Goal: Transaction & Acquisition: Subscribe to service/newsletter

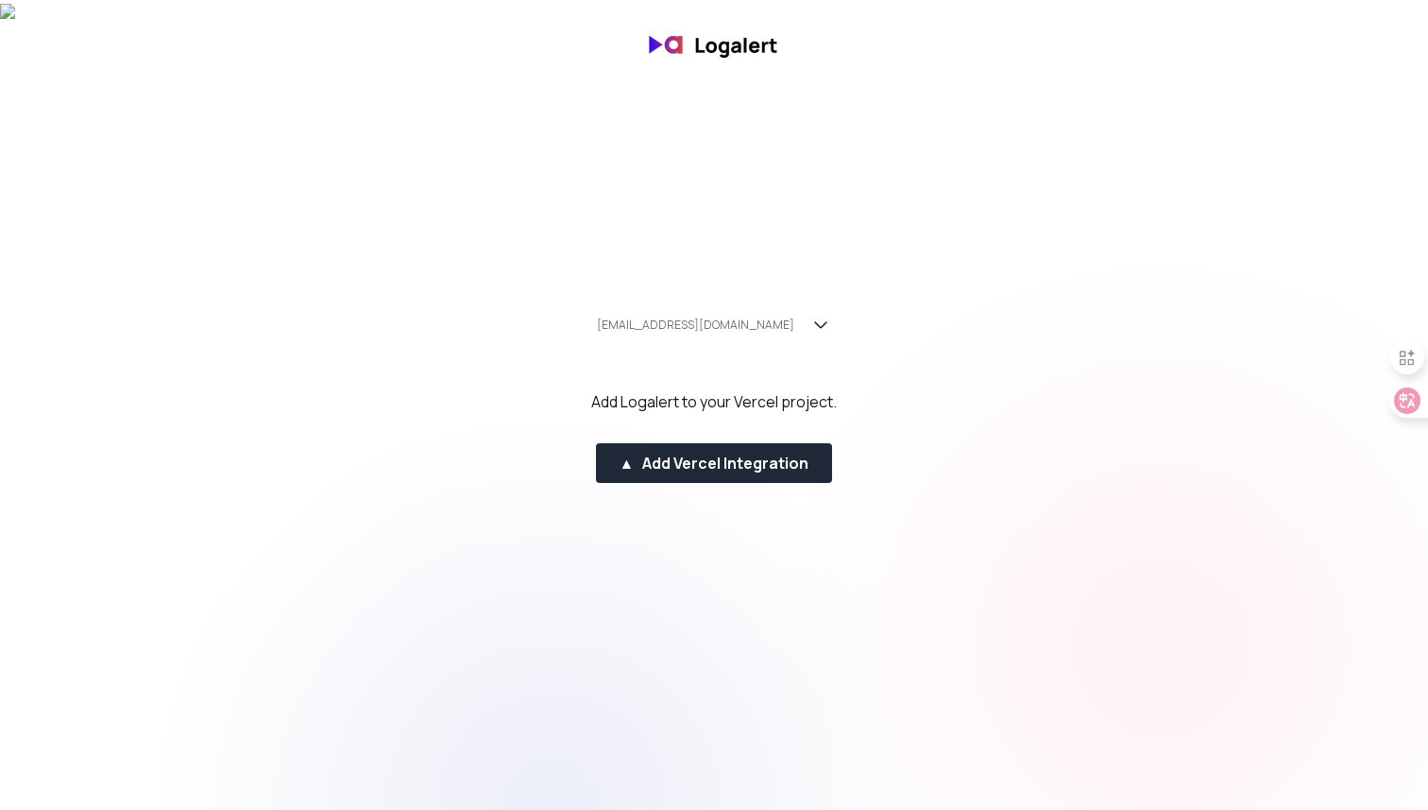
click at [756, 403] on div "Add Logalert to your Vercel project." at bounding box center [714, 401] width 246 height 23
click at [810, 322] on icon "button" at bounding box center [821, 325] width 23 height 23
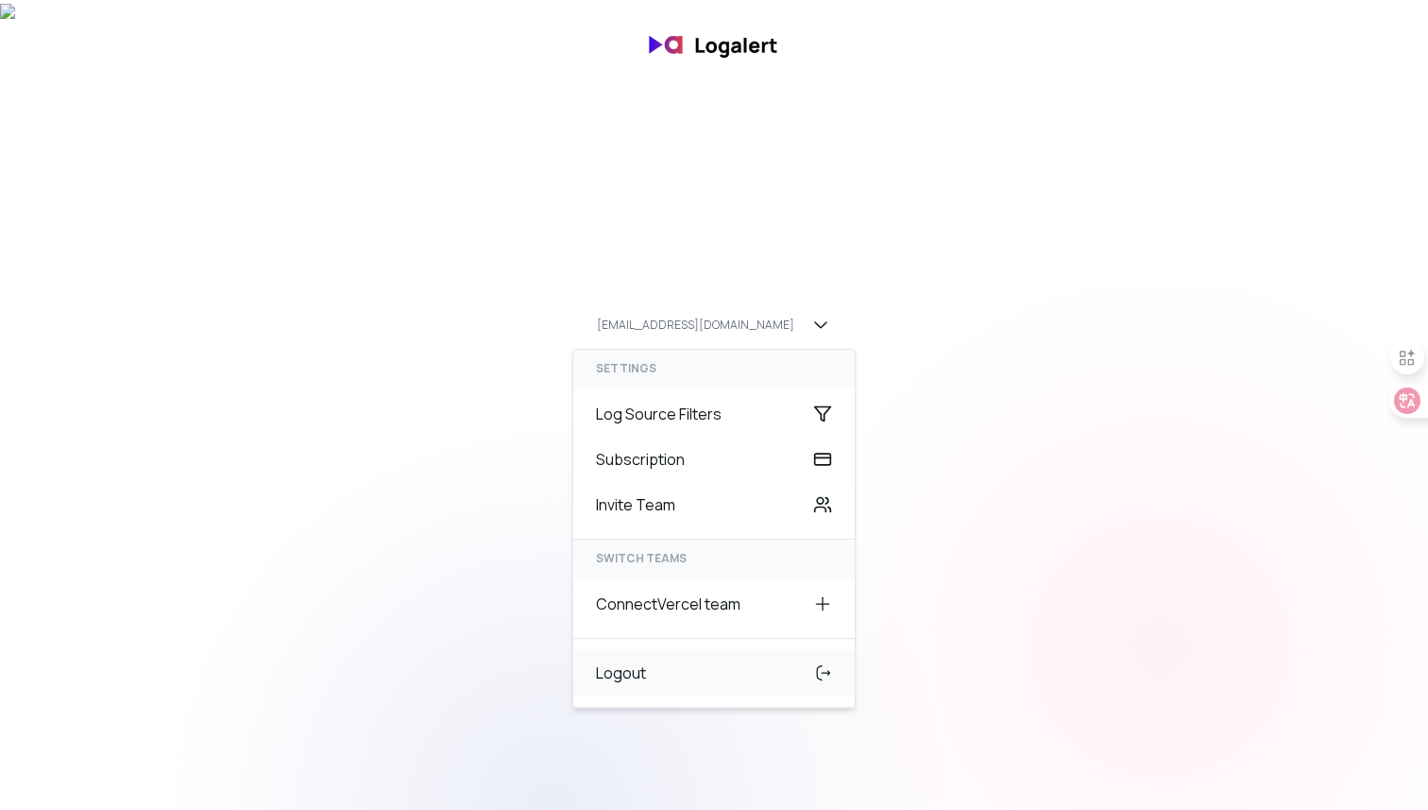
click at [619, 679] on div "Logout" at bounding box center [714, 672] width 282 height 45
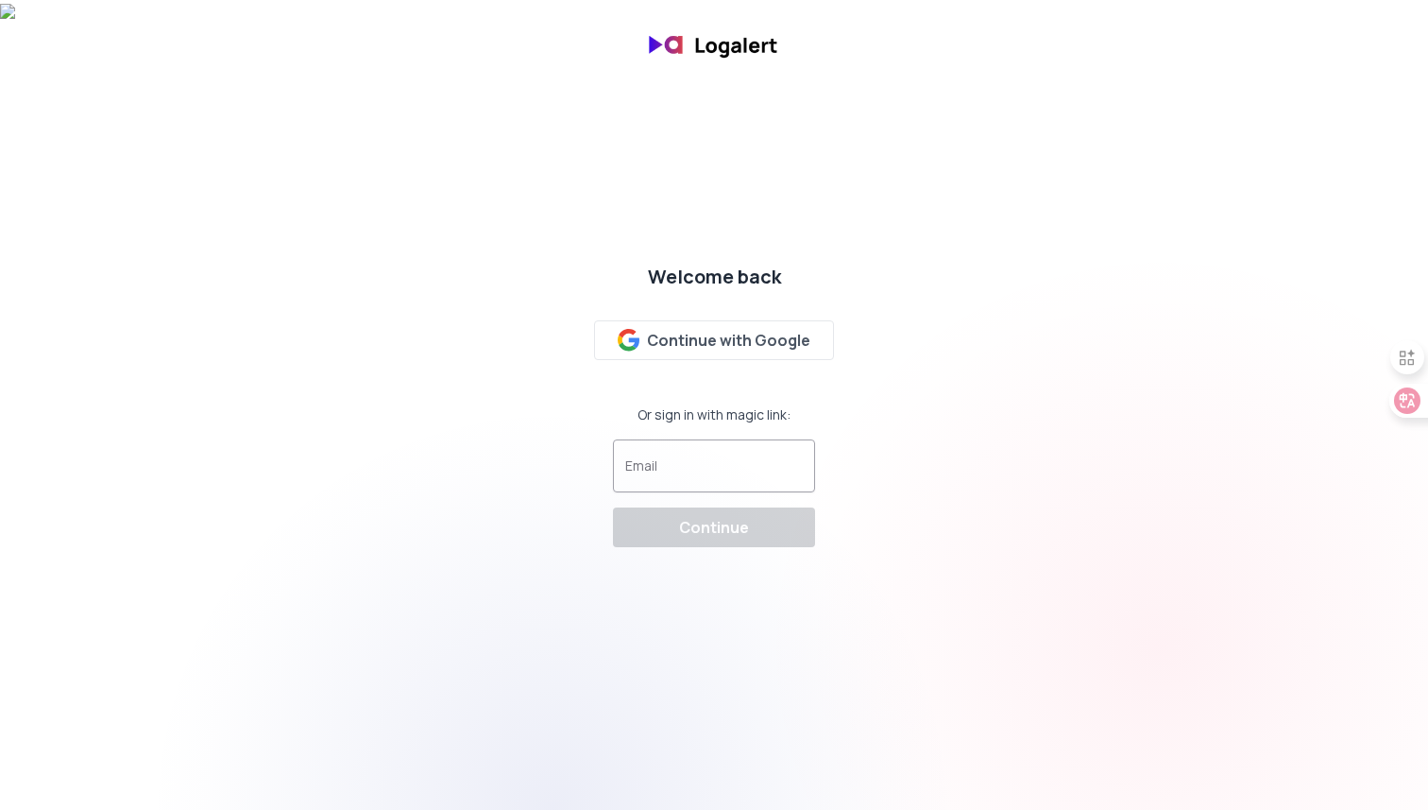
click at [736, 472] on input "Email" at bounding box center [714, 474] width 178 height 19
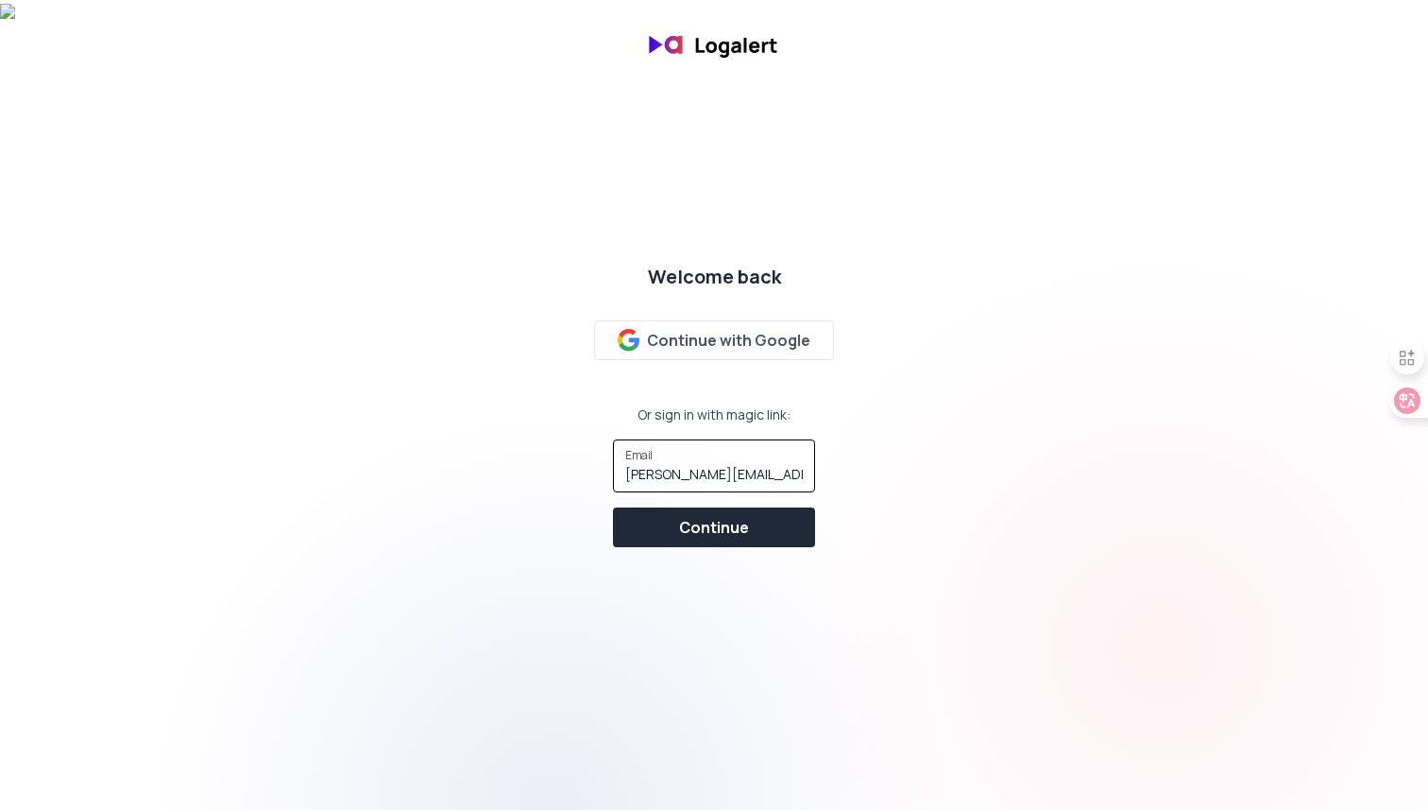
type input "johann_lai@outlook.com"
click at [719, 537] on div "Continue" at bounding box center [714, 527] width 70 height 23
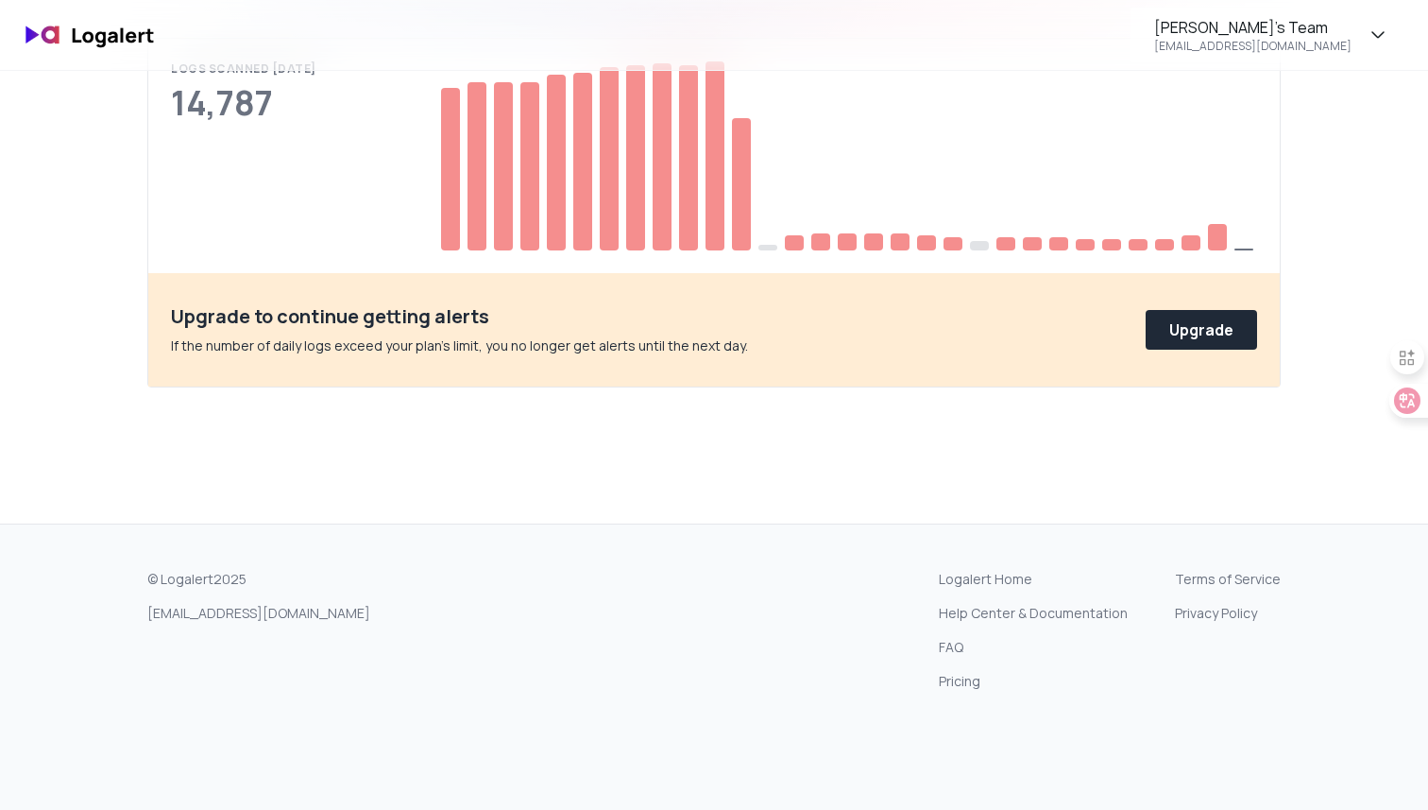
scroll to position [697, 0]
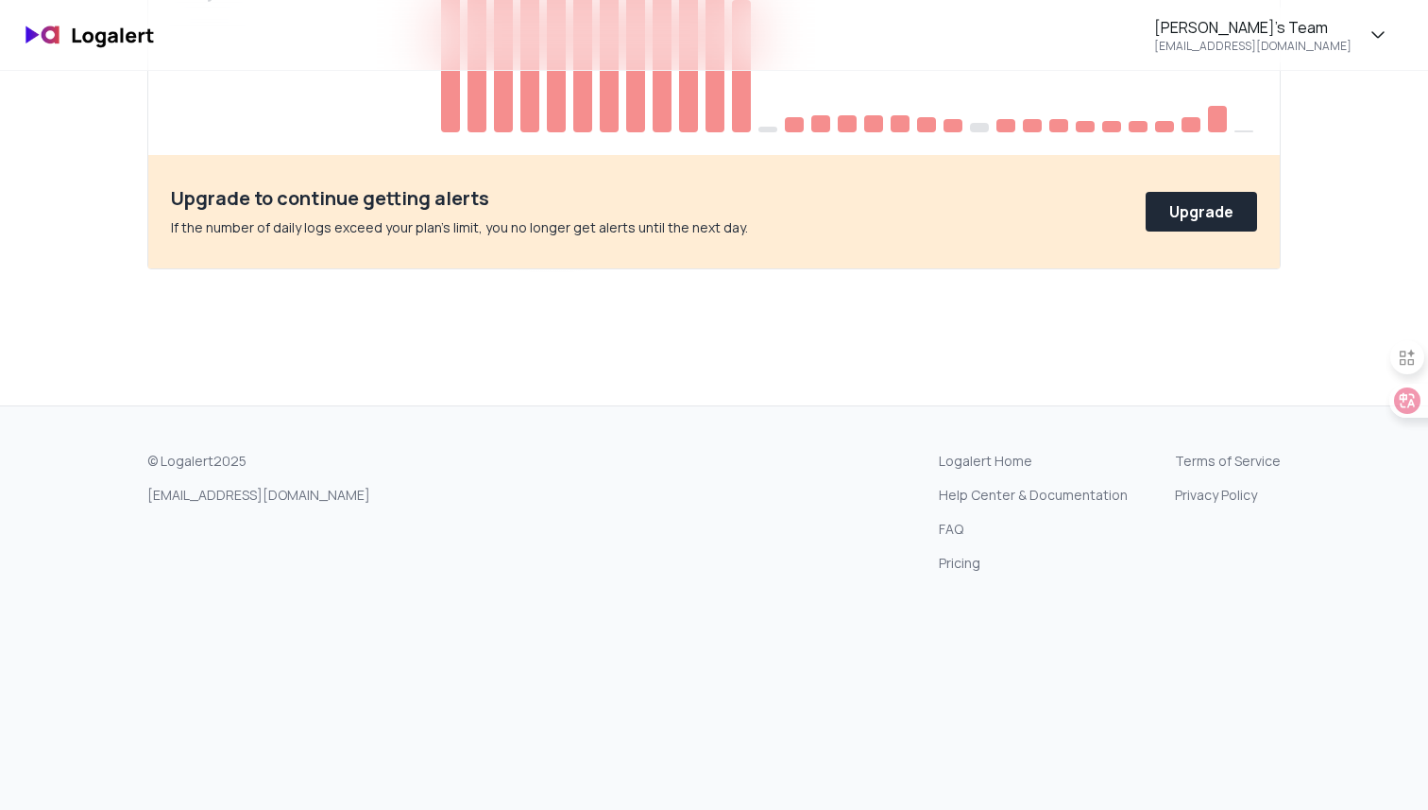
drag, startPoint x: 1410, startPoint y: 24, endPoint x: 1427, endPoint y: 303, distance: 280.2
click at [1427, 303] on html "Johann's Team johannli666@gmail.com Alerts Get emails when logs match keywords …" at bounding box center [714, 68] width 1428 height 1530
click at [1386, 29] on icon "button" at bounding box center [1378, 35] width 23 height 23
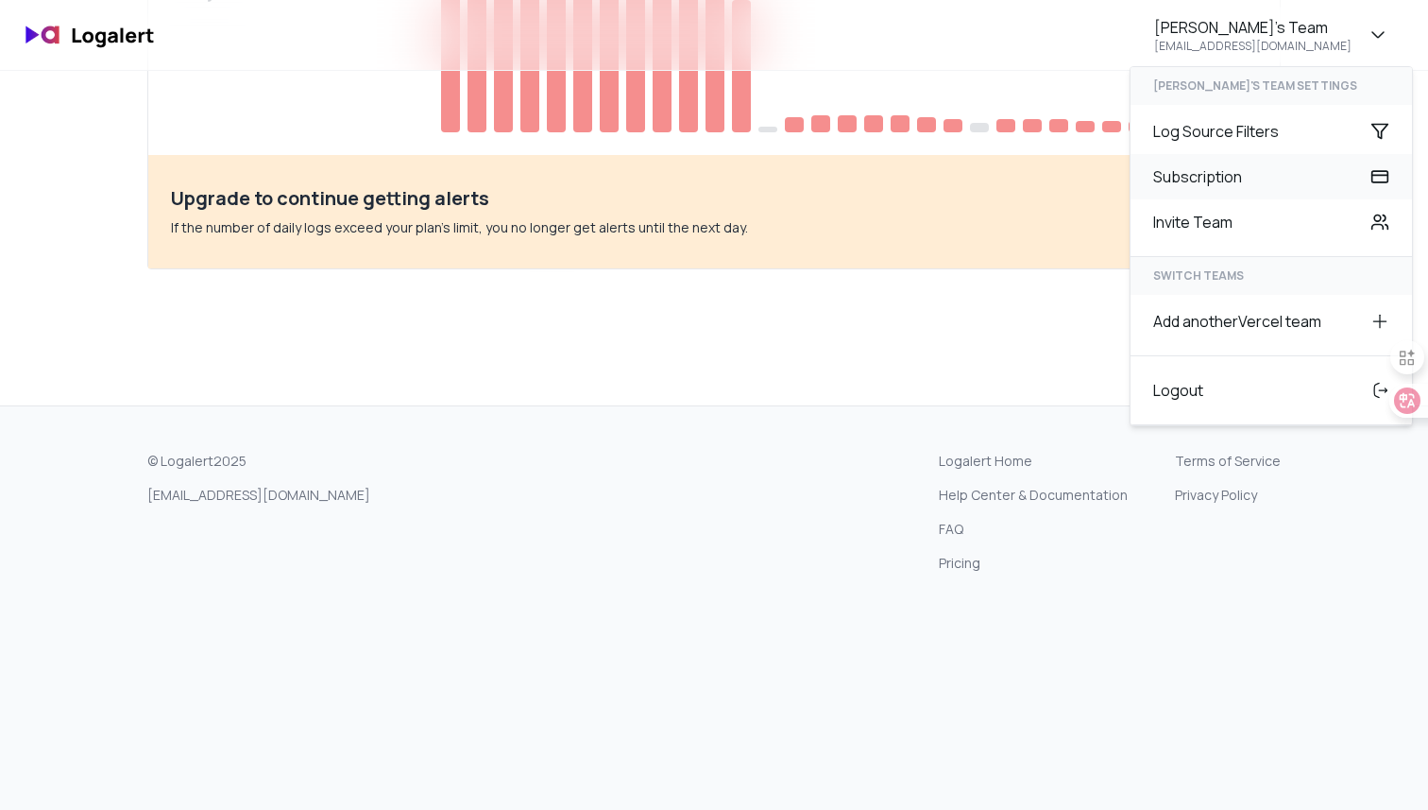
click at [1285, 182] on div "Subscription" at bounding box center [1272, 176] width 282 height 45
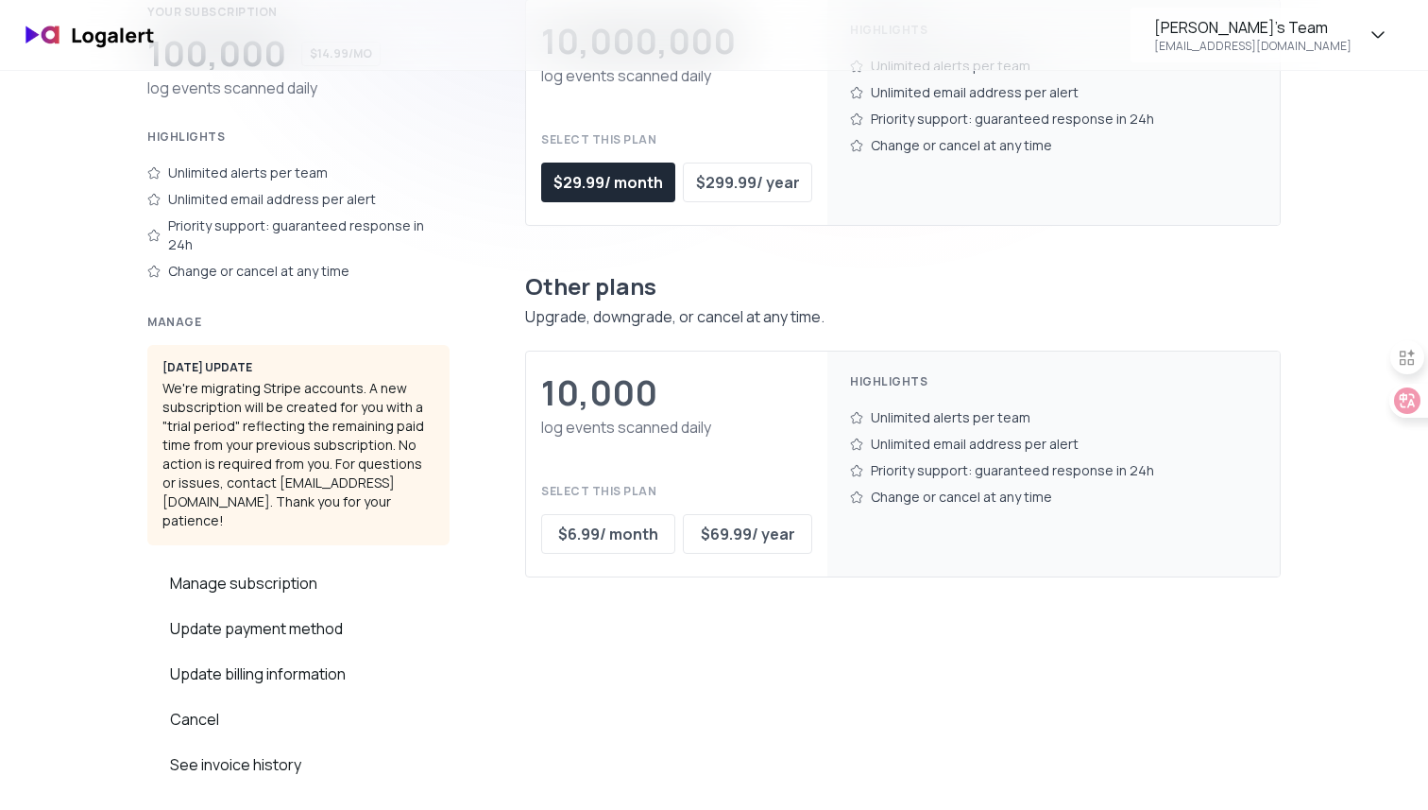
scroll to position [301, 0]
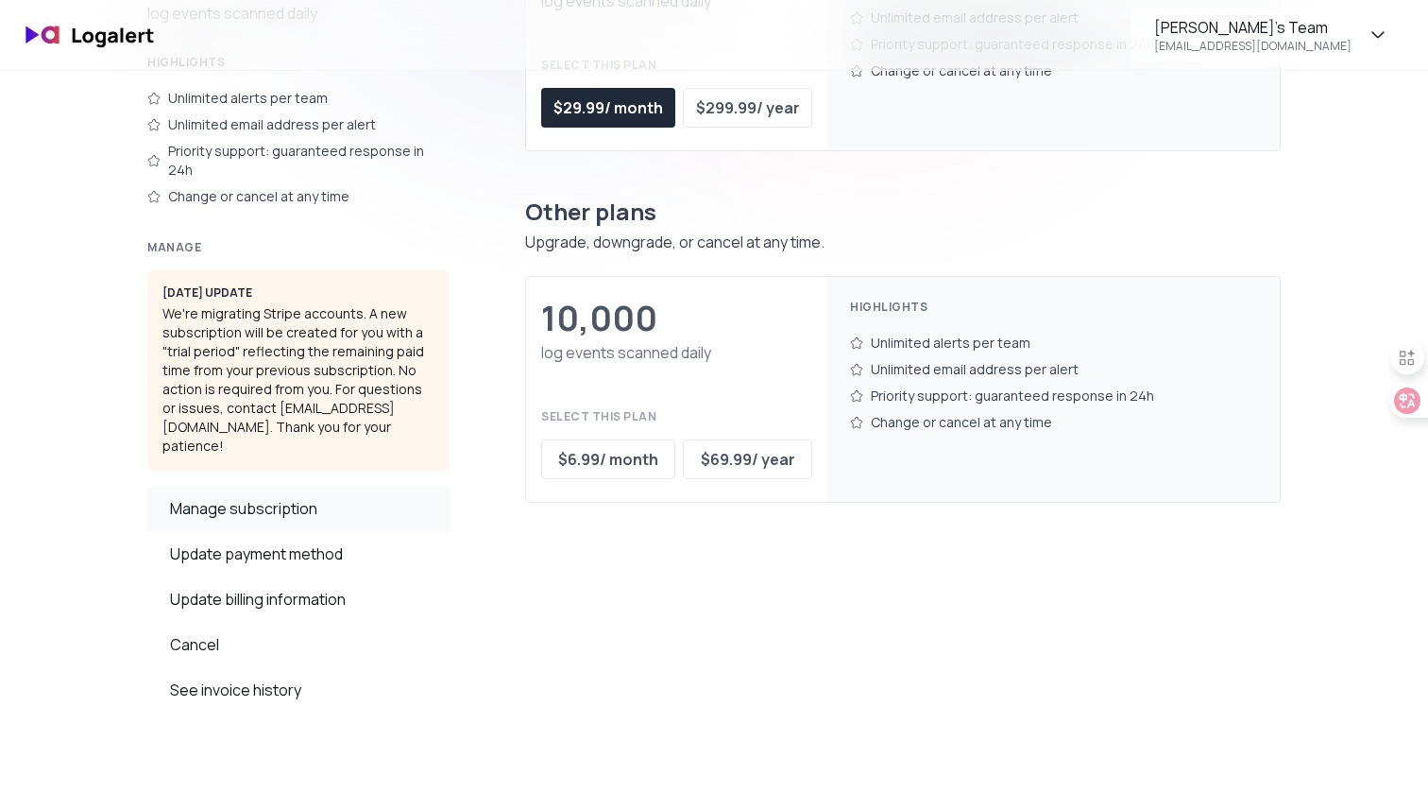
click at [324, 486] on div "Manage subscription" at bounding box center [298, 508] width 302 height 45
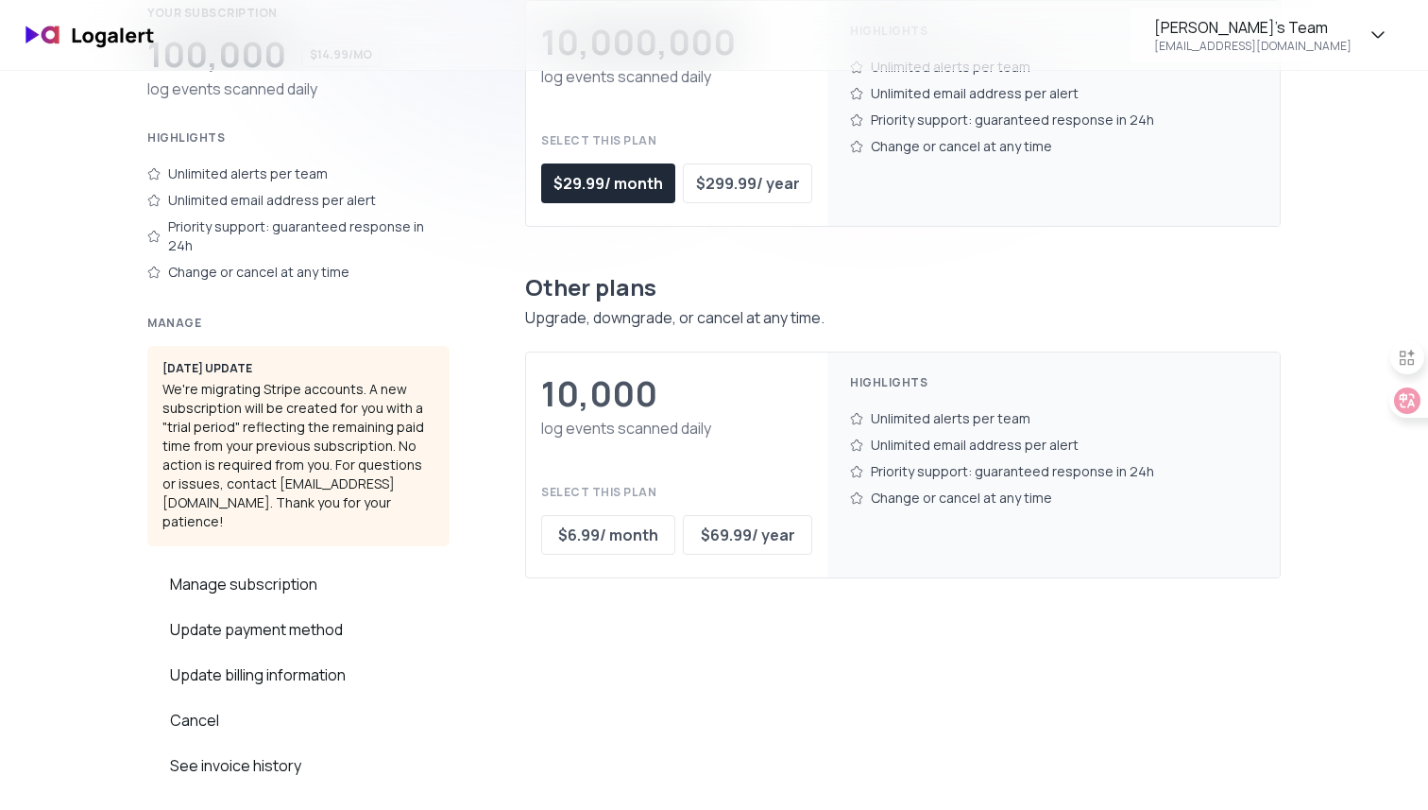
scroll to position [240, 0]
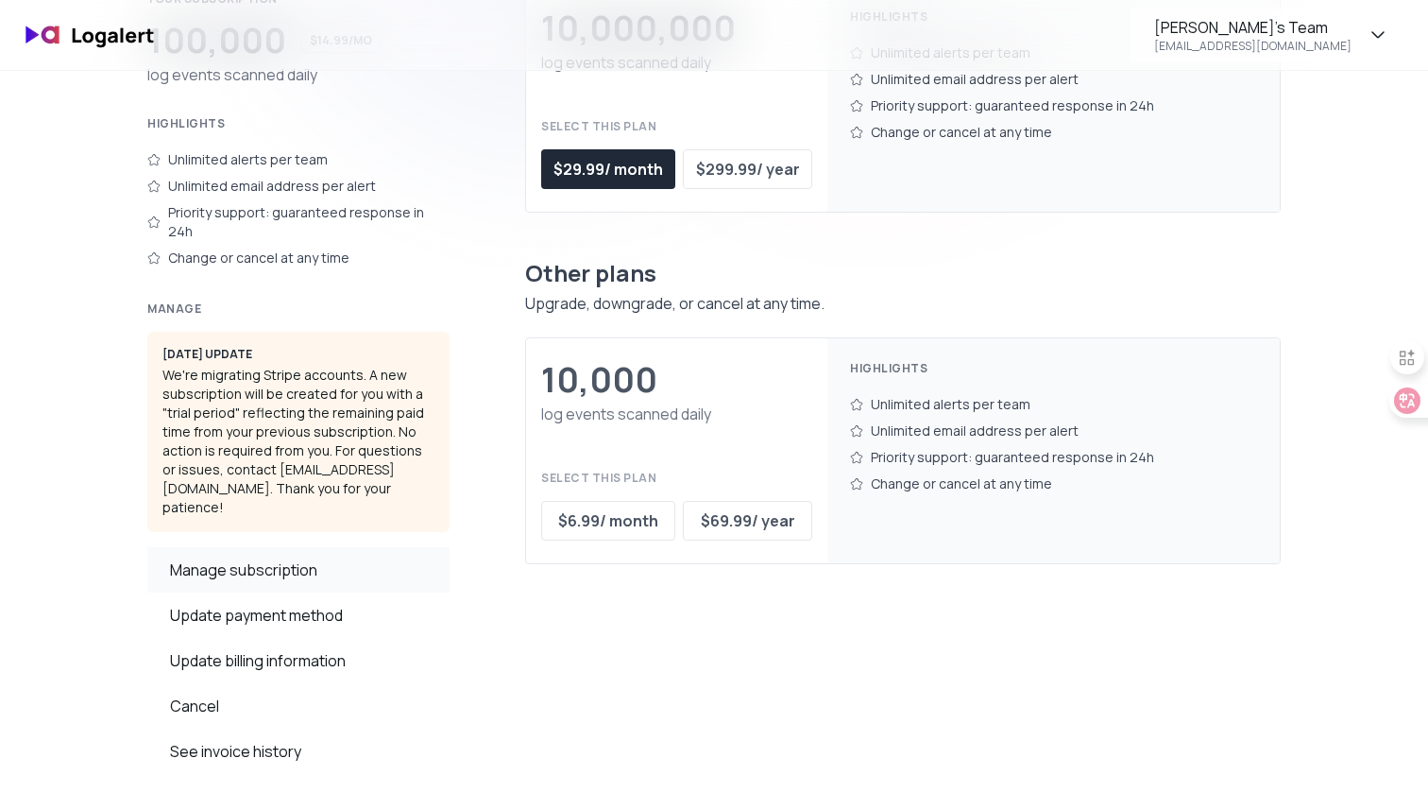
click at [235, 547] on div "Manage subscription" at bounding box center [298, 569] width 302 height 45
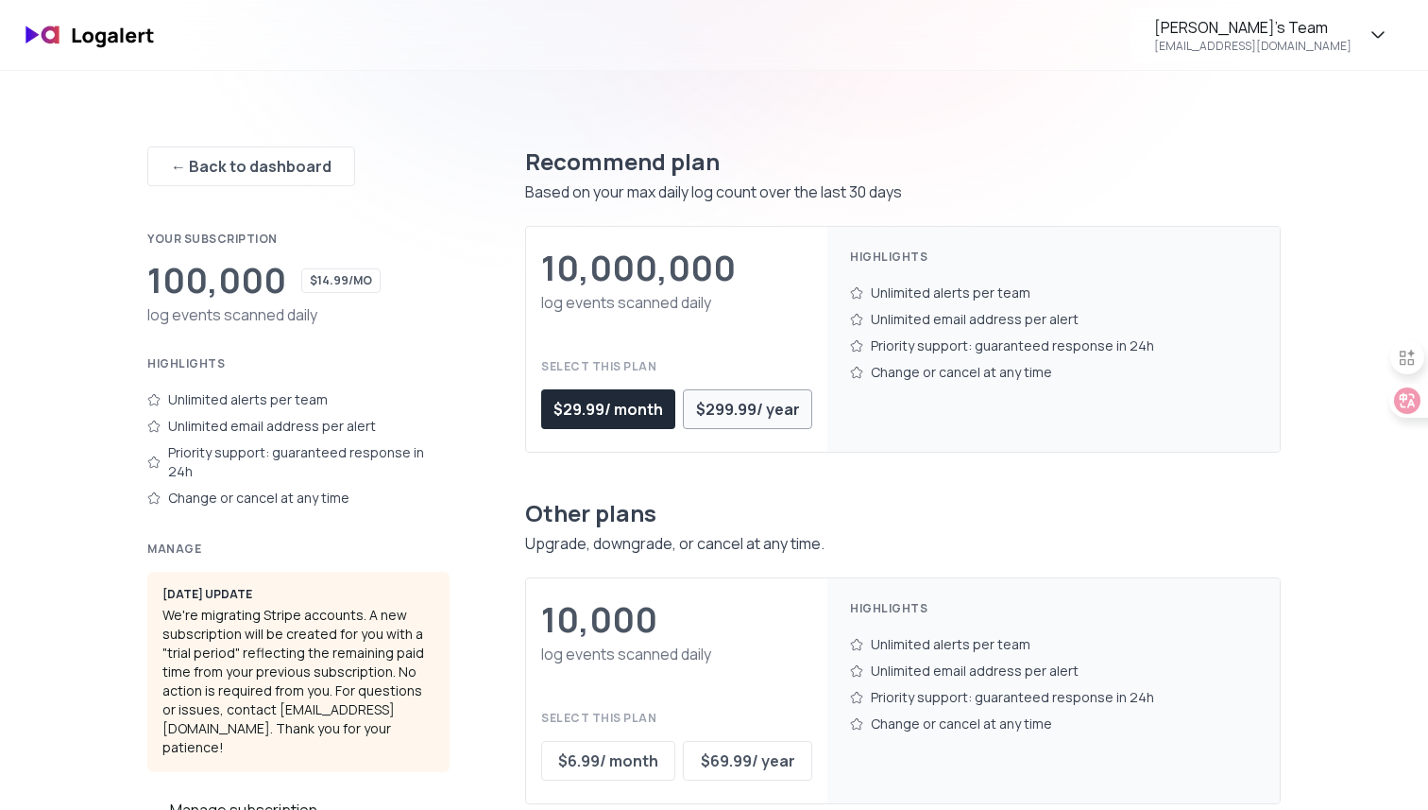
click at [751, 421] on button "$ 299.99 / year" at bounding box center [747, 409] width 129 height 40
